Goal: Information Seeking & Learning: Learn about a topic

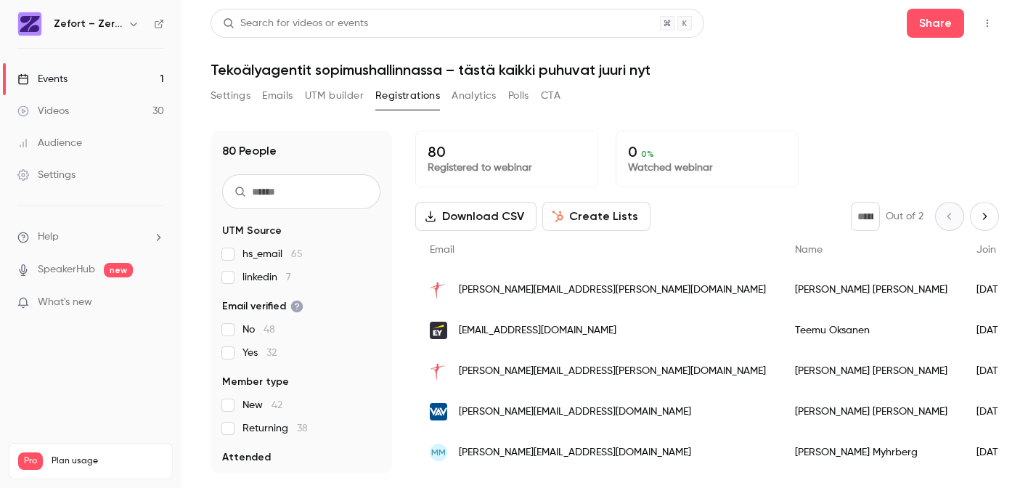
click at [58, 76] on div "Events" at bounding box center [42, 79] width 50 height 15
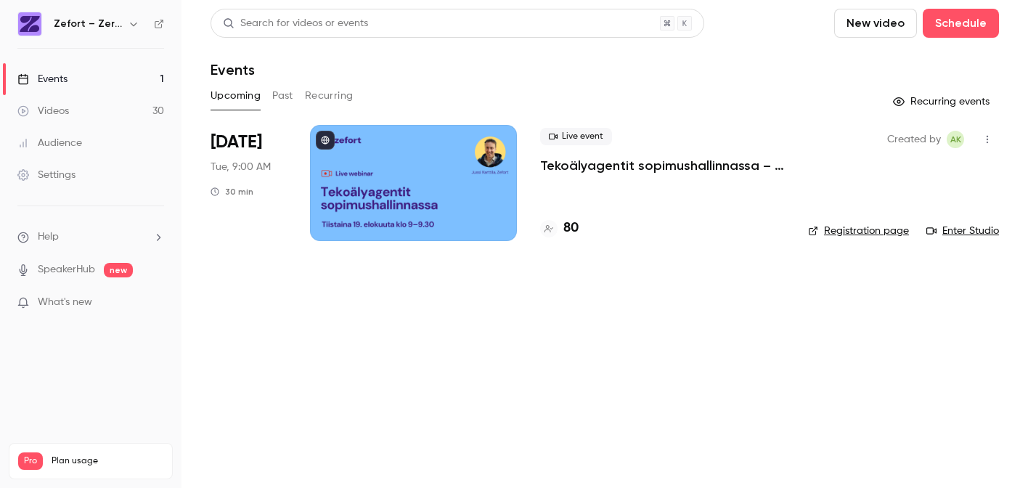
click at [425, 206] on div at bounding box center [413, 183] width 207 height 116
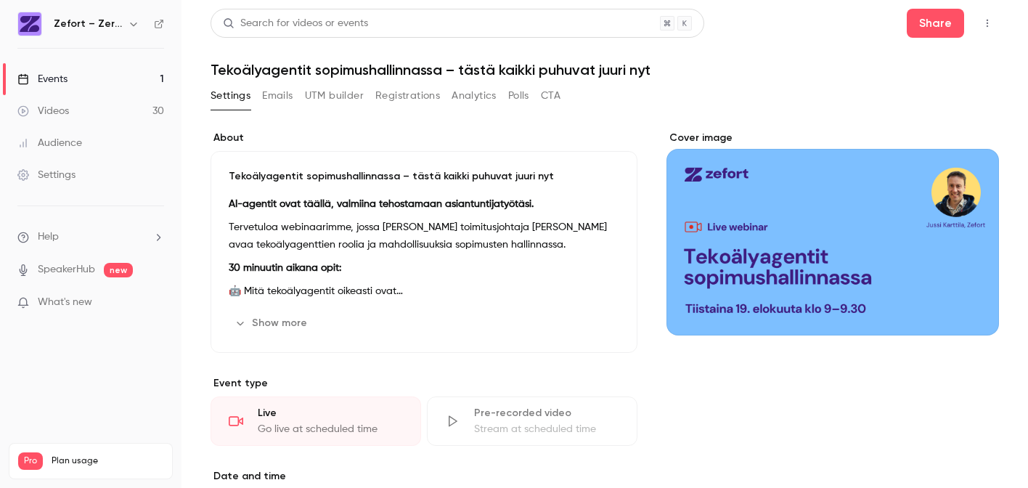
click at [487, 93] on button "Analytics" at bounding box center [473, 95] width 45 height 23
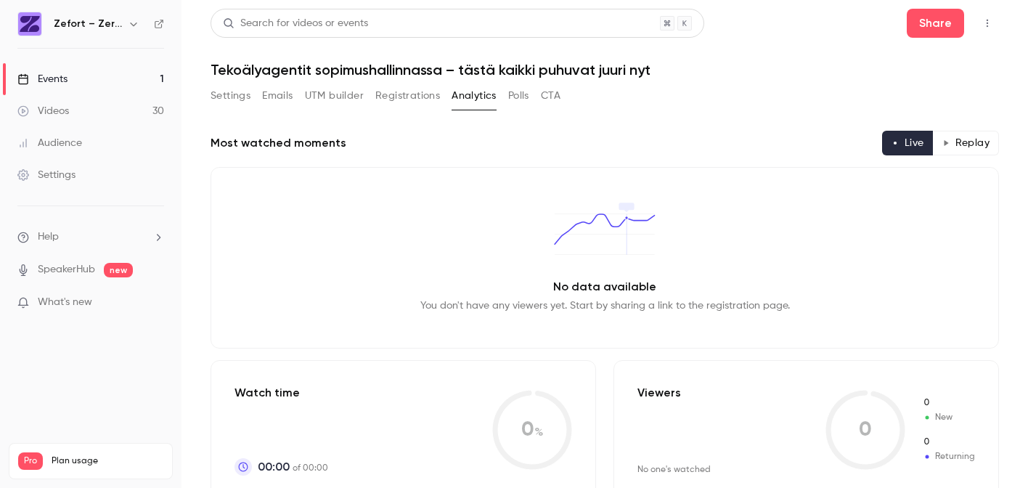
click at [519, 96] on button "Polls" at bounding box center [518, 95] width 21 height 23
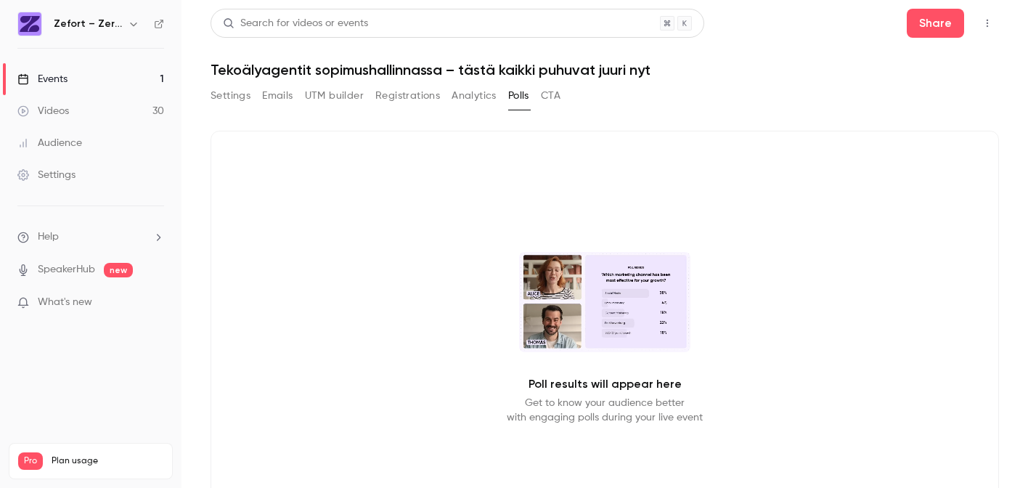
click at [552, 99] on button "CTA" at bounding box center [551, 95] width 20 height 23
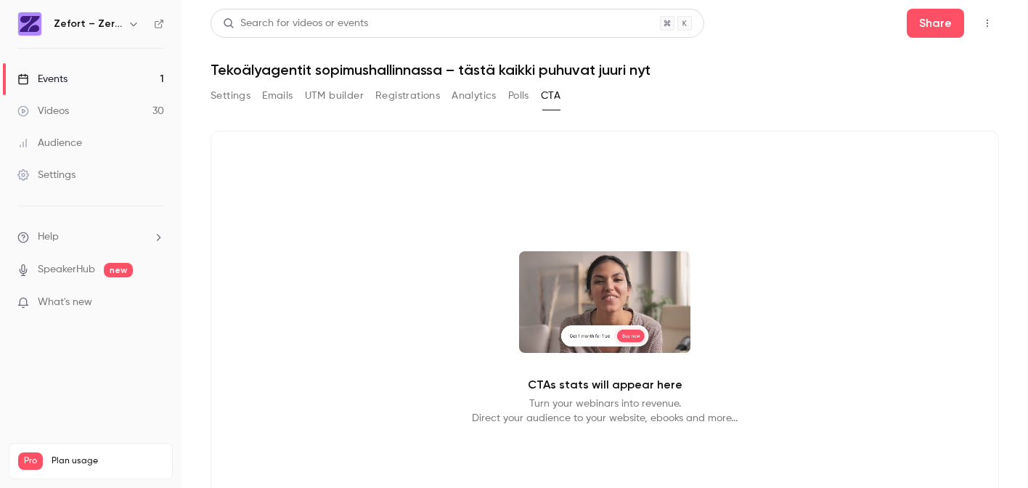
click at [604, 309] on video at bounding box center [604, 302] width 171 height 102
click at [632, 334] on video at bounding box center [604, 302] width 171 height 102
click at [599, 338] on video at bounding box center [604, 302] width 171 height 102
click at [520, 97] on button "Polls" at bounding box center [518, 95] width 21 height 23
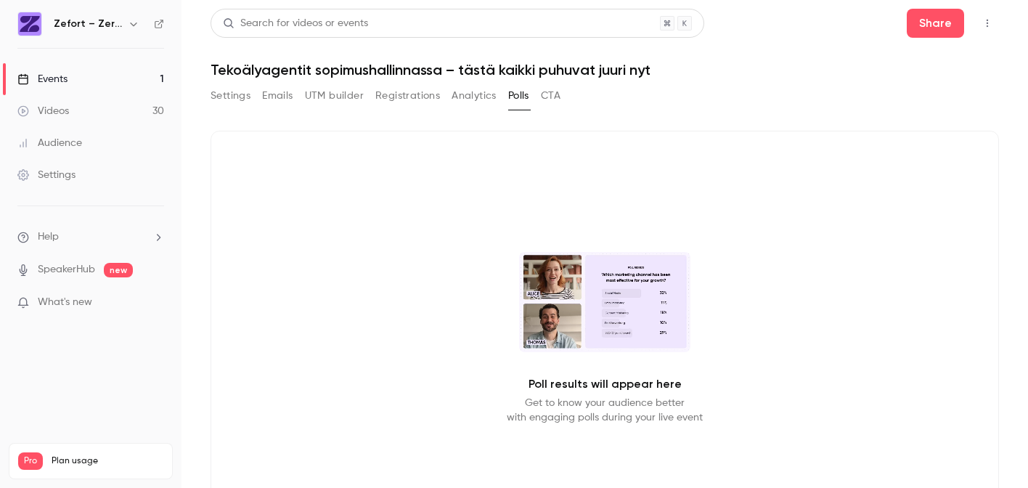
click at [623, 316] on video at bounding box center [604, 302] width 171 height 100
click at [418, 97] on button "Registrations" at bounding box center [407, 95] width 65 height 23
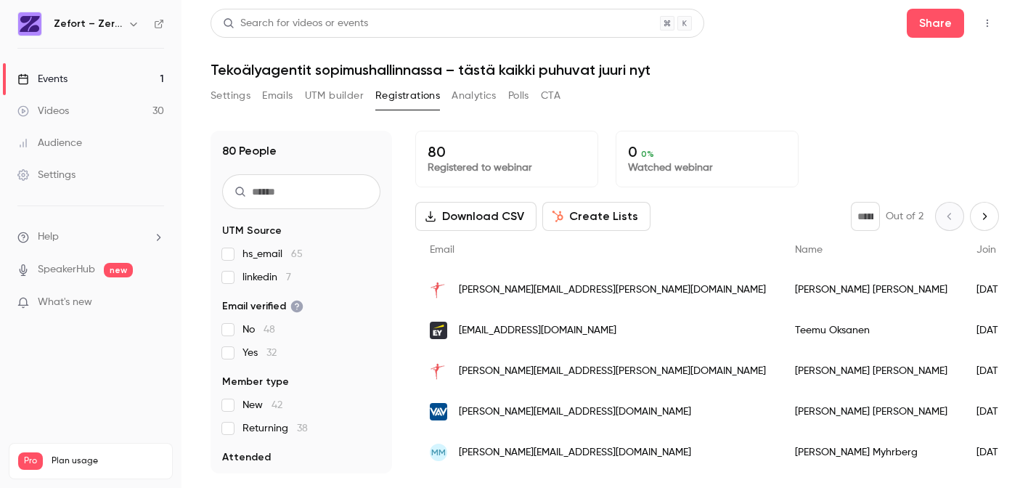
click at [485, 94] on button "Analytics" at bounding box center [473, 95] width 45 height 23
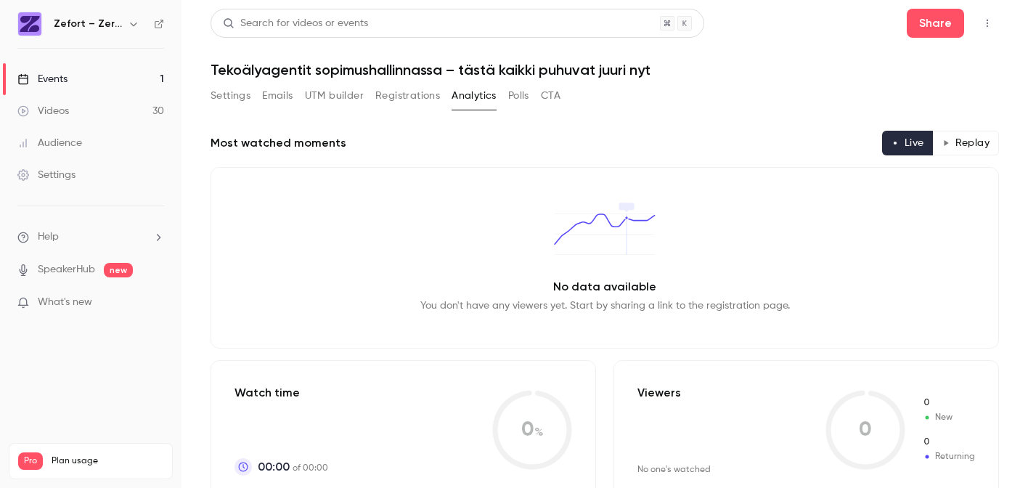
click at [516, 103] on button "Polls" at bounding box center [518, 95] width 21 height 23
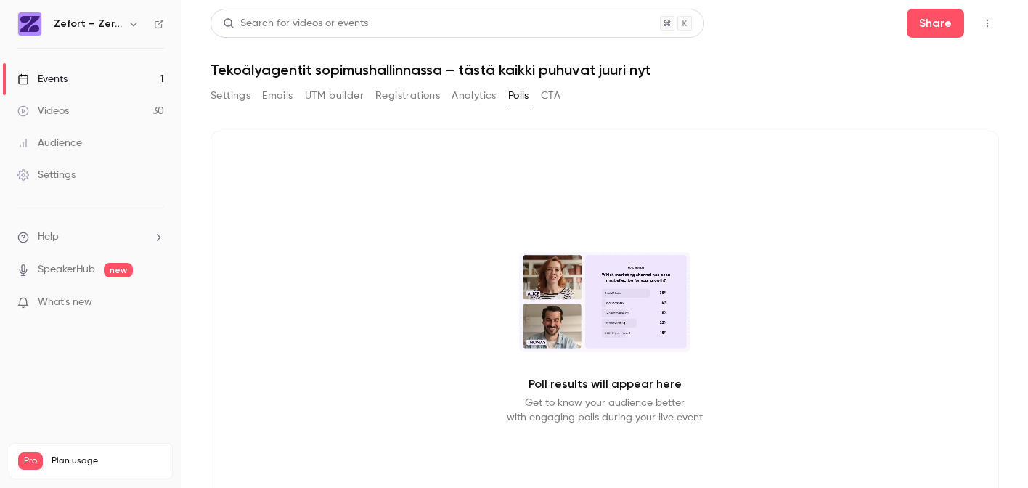
click at [130, 81] on link "Events 1" at bounding box center [90, 79] width 181 height 32
